Goal: Entertainment & Leisure: Consume media (video, audio)

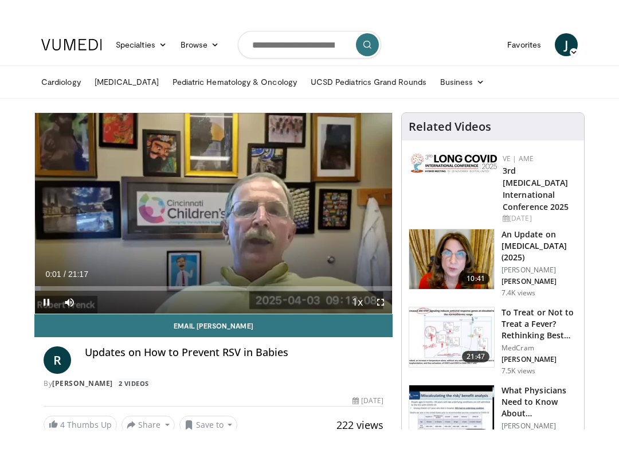
scroll to position [11, 0]
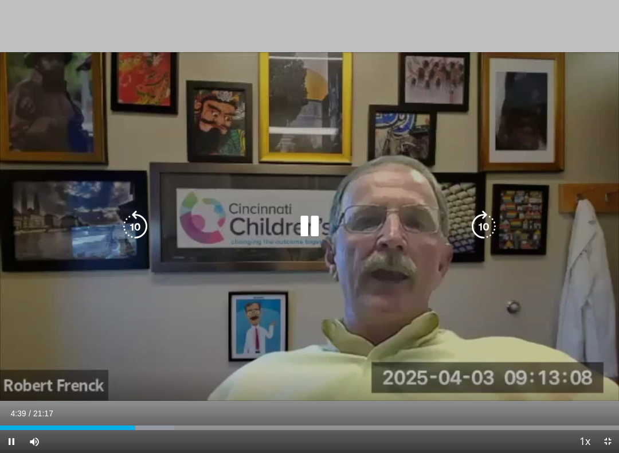
click at [310, 225] on icon "Video Player" at bounding box center [309, 226] width 32 height 32
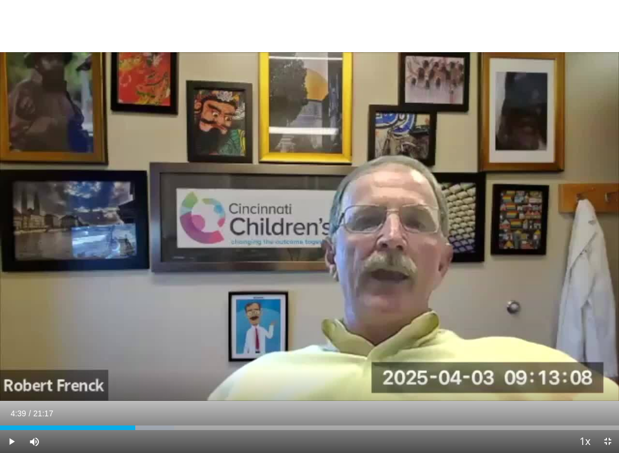
click at [254, 238] on div "10 seconds Tap to unmute" at bounding box center [309, 226] width 619 height 453
click at [324, 229] on div "10 seconds Tap to unmute" at bounding box center [309, 226] width 619 height 453
